Goal: Navigation & Orientation: Find specific page/section

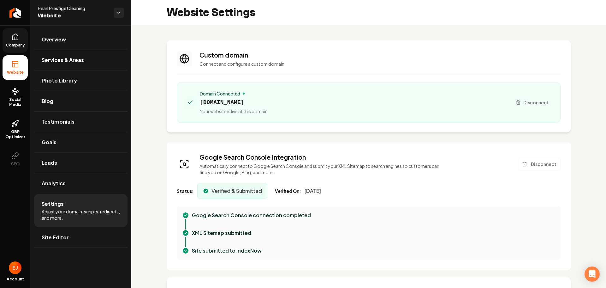
click at [7, 43] on span "Company" at bounding box center [15, 45] width 24 height 5
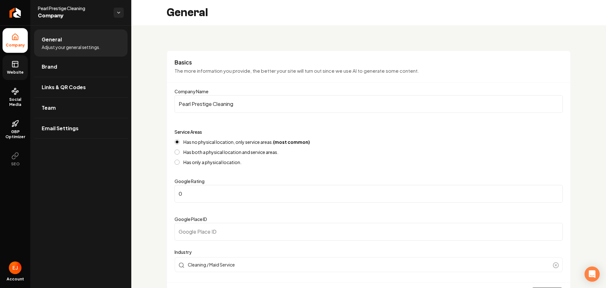
click at [20, 69] on link "Website" at bounding box center [15, 67] width 25 height 25
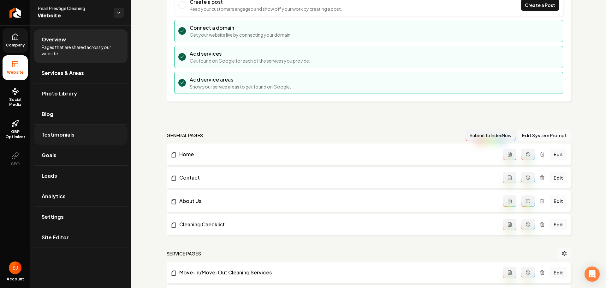
scroll to position [32, 0]
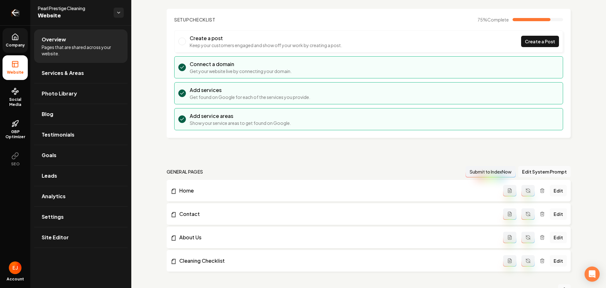
click at [19, 13] on icon "Return to dashboard" at bounding box center [15, 13] width 10 height 10
